Goal: Task Accomplishment & Management: Complete application form

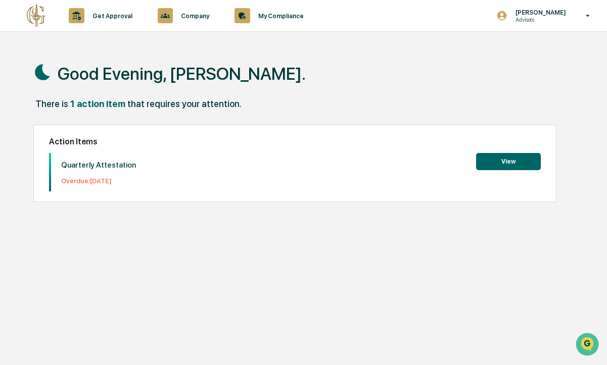
click at [510, 160] on button "View" at bounding box center [508, 161] width 65 height 17
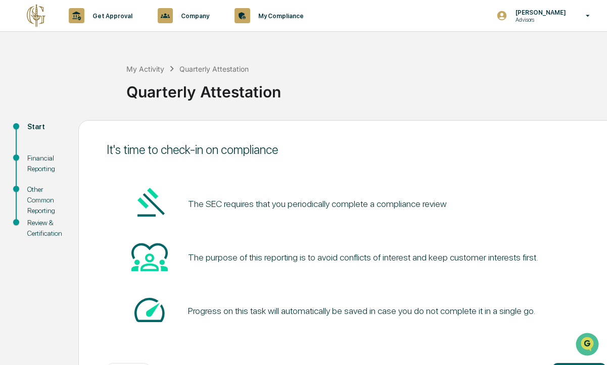
scroll to position [42, 0]
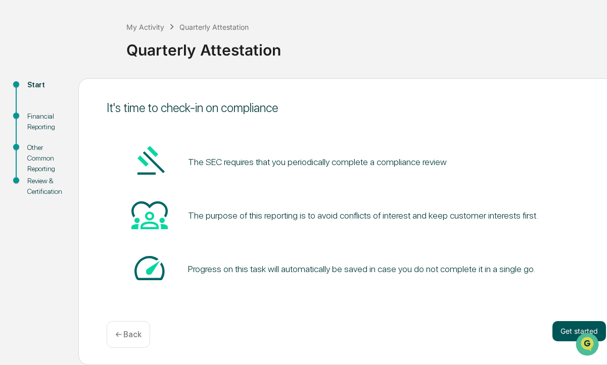
click at [566, 330] on button "Get started" at bounding box center [579, 331] width 54 height 20
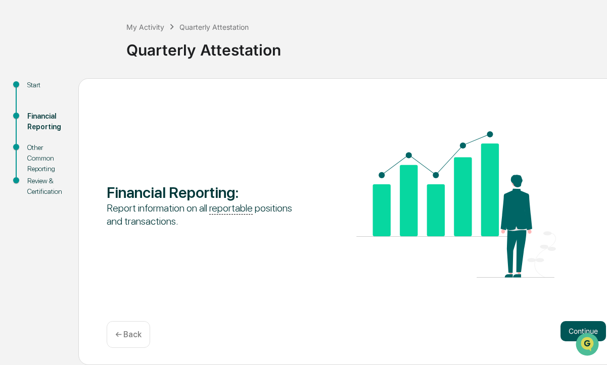
click at [574, 327] on button "Continue" at bounding box center [582, 331] width 45 height 20
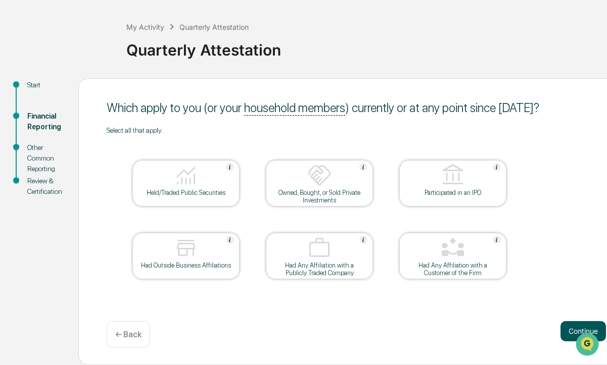
click at [596, 329] on button "Continue" at bounding box center [582, 331] width 45 height 20
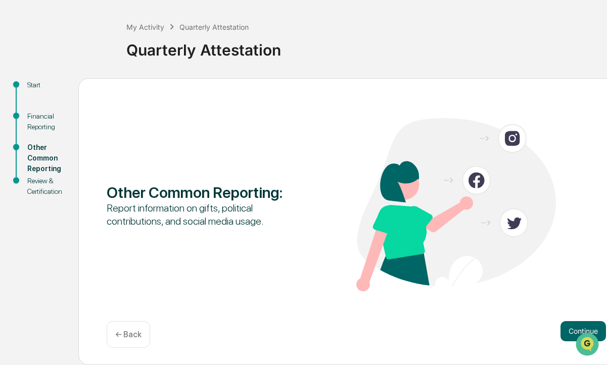
click at [130, 327] on div "← Back" at bounding box center [128, 334] width 43 height 27
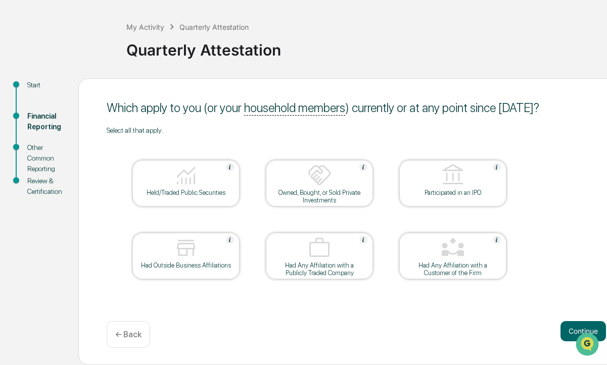
click at [218, 196] on div "Held/Traded Public Securities" at bounding box center [185, 183] width 107 height 46
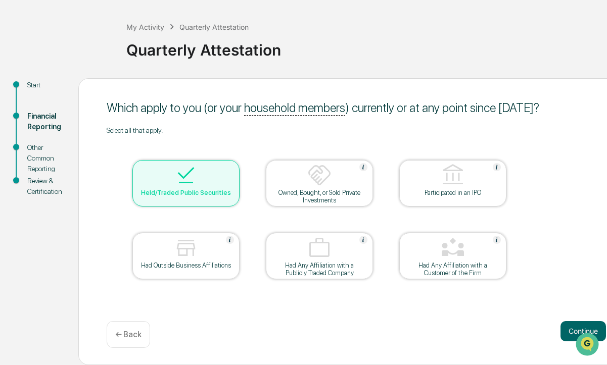
click at [329, 192] on div "Owned, Bought, or Sold Private Investments" at bounding box center [319, 196] width 91 height 15
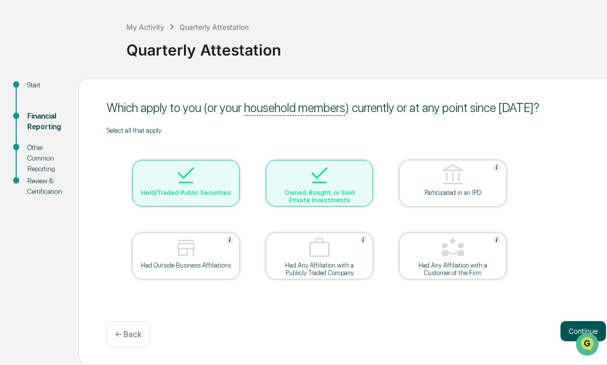
click at [594, 327] on button "Continue" at bounding box center [582, 331] width 45 height 20
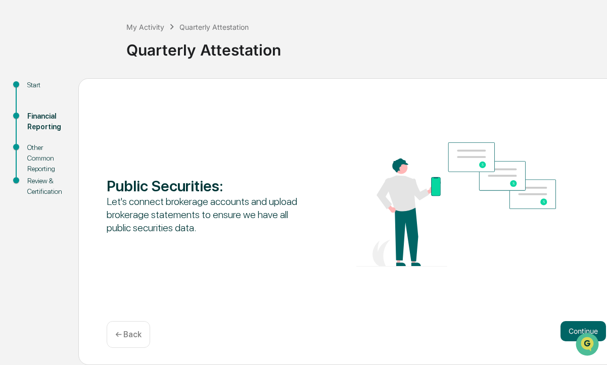
click at [141, 330] on p "← Back" at bounding box center [128, 335] width 26 height 10
